Goal: Task Accomplishment & Management: Manage account settings

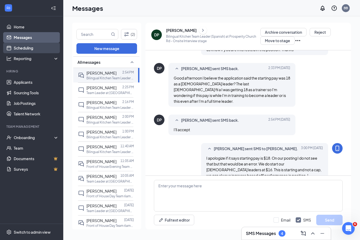
scroll to position [280, 0]
click at [23, 51] on link "Scheduling" at bounding box center [36, 48] width 45 height 11
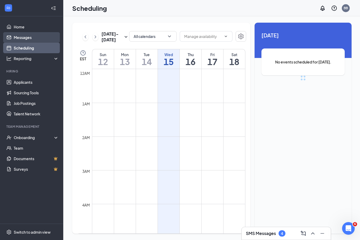
click at [26, 41] on link "Messages" at bounding box center [36, 37] width 45 height 11
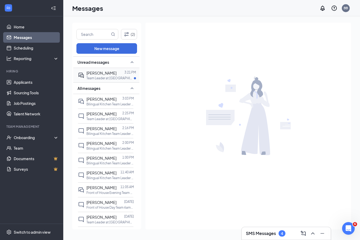
click at [104, 76] on p "Team Leader at [GEOGRAPHIC_DATA][DEMOGRAPHIC_DATA] Rd" at bounding box center [110, 78] width 47 height 4
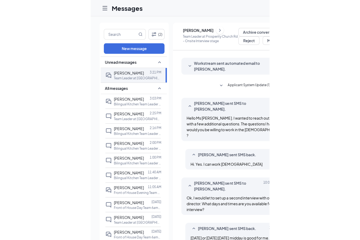
scroll to position [145, 0]
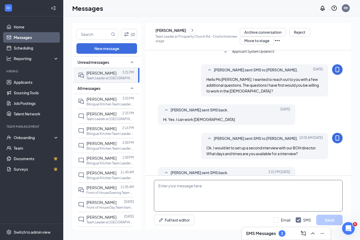
click at [173, 203] on textarea at bounding box center [248, 196] width 189 height 32
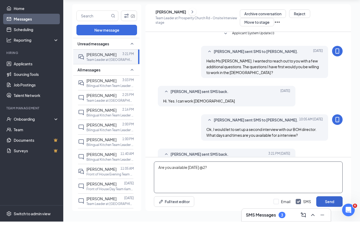
type textarea "Are you available [DATE] @2?"
click at [334, 215] on button "Send" at bounding box center [330, 220] width 26 height 11
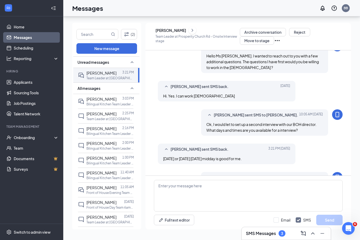
scroll to position [173, 0]
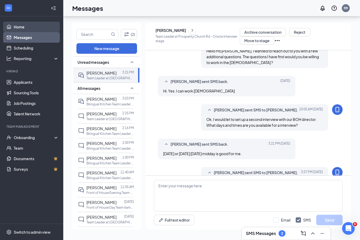
click at [20, 22] on link "Home" at bounding box center [36, 27] width 45 height 11
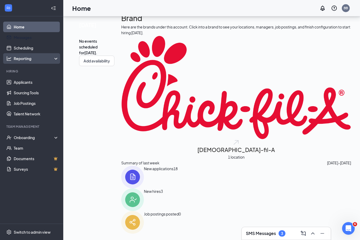
click at [35, 36] on link "Messages" at bounding box center [36, 37] width 45 height 11
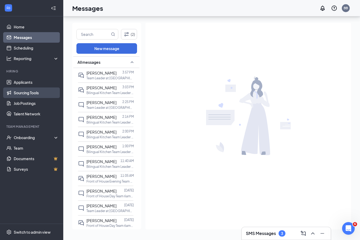
click at [34, 88] on link "Sourcing Tools" at bounding box center [36, 93] width 45 height 11
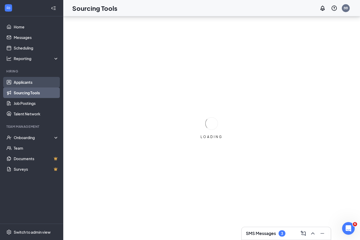
click at [35, 77] on link "Applicants" at bounding box center [36, 82] width 45 height 11
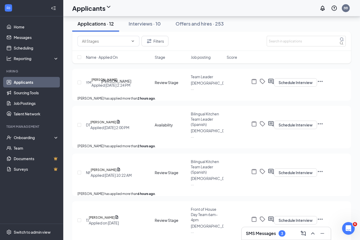
click at [120, 88] on div "Applied [DATE] 2:24 PM" at bounding box center [111, 85] width 39 height 5
click at [117, 83] on h5 "[PERSON_NAME]" at bounding box center [105, 79] width 26 height 5
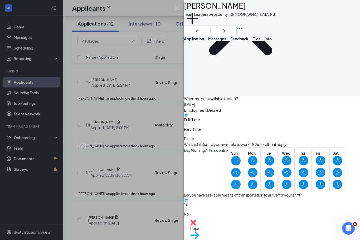
scroll to position [604, 0]
click at [177, 8] on img at bounding box center [177, 10] width 7 height 10
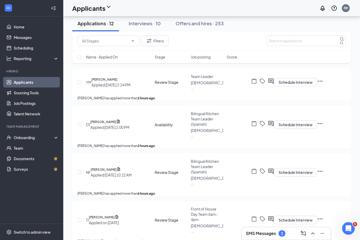
scroll to position [18, 0]
click at [107, 124] on h5 "[PERSON_NAME]" at bounding box center [104, 121] width 26 height 5
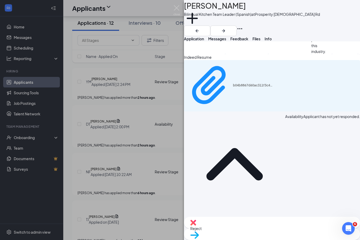
scroll to position [506, 0]
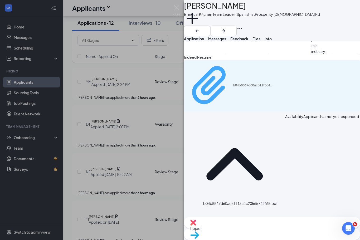
click at [255, 109] on div "b04b8867d60ac311f3c4c20565742f68.pdf" at bounding box center [229, 86] width 85 height 47
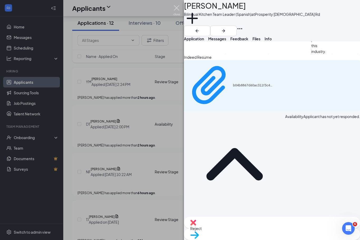
click at [175, 8] on img at bounding box center [177, 10] width 7 height 10
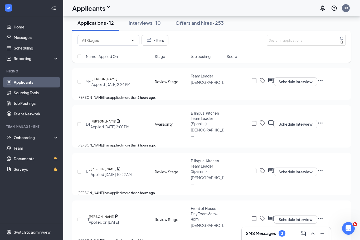
click at [324, 126] on icon "Ellipses" at bounding box center [320, 123] width 6 height 6
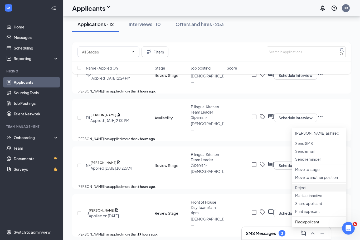
scroll to position [35, 0]
click at [313, 191] on p "Reject" at bounding box center [319, 187] width 47 height 5
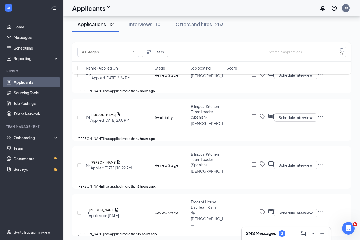
checkbox input "true"
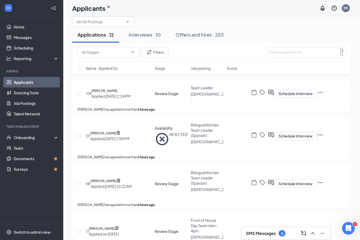
scroll to position [6, 0]
click at [323, 93] on icon "Ellipses" at bounding box center [320, 92] width 5 height 1
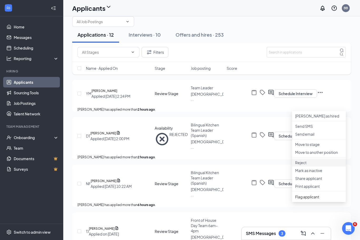
click at [303, 165] on p "Reject" at bounding box center [319, 162] width 47 height 5
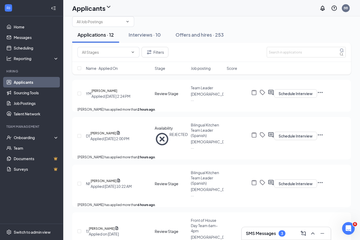
checkbox input "true"
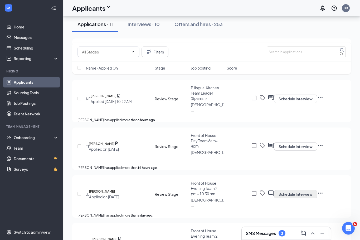
scroll to position [59, 0]
click at [115, 146] on h5 "[PERSON_NAME]" at bounding box center [102, 143] width 26 height 5
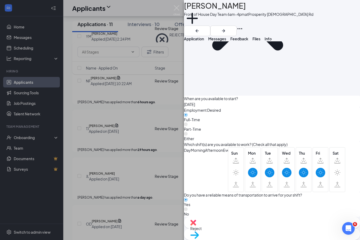
scroll to position [617, 0]
click at [180, 6] on img at bounding box center [177, 10] width 7 height 10
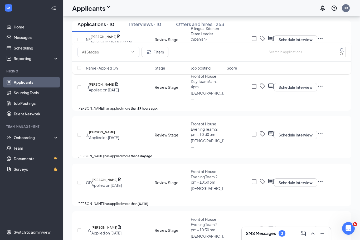
click at [324, 89] on icon "Ellipses" at bounding box center [320, 86] width 6 height 6
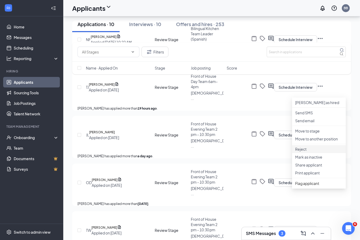
click at [310, 152] on p "Reject" at bounding box center [319, 149] width 47 height 5
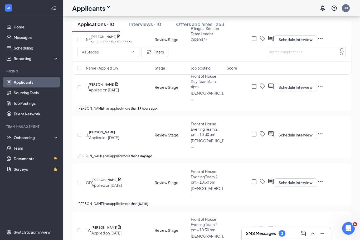
checkbox input "true"
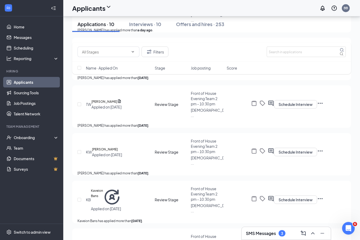
scroll to position [152, 0]
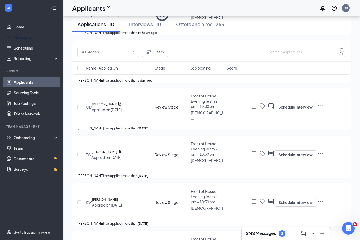
drag, startPoint x: 32, startPoint y: 41, endPoint x: 32, endPoint y: 176, distance: 134.6
click at [32, 41] on link "Messages" at bounding box center [36, 37] width 45 height 11
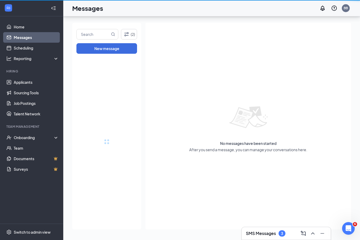
scroll to position [17, 0]
